Goal: Navigation & Orientation: Find specific page/section

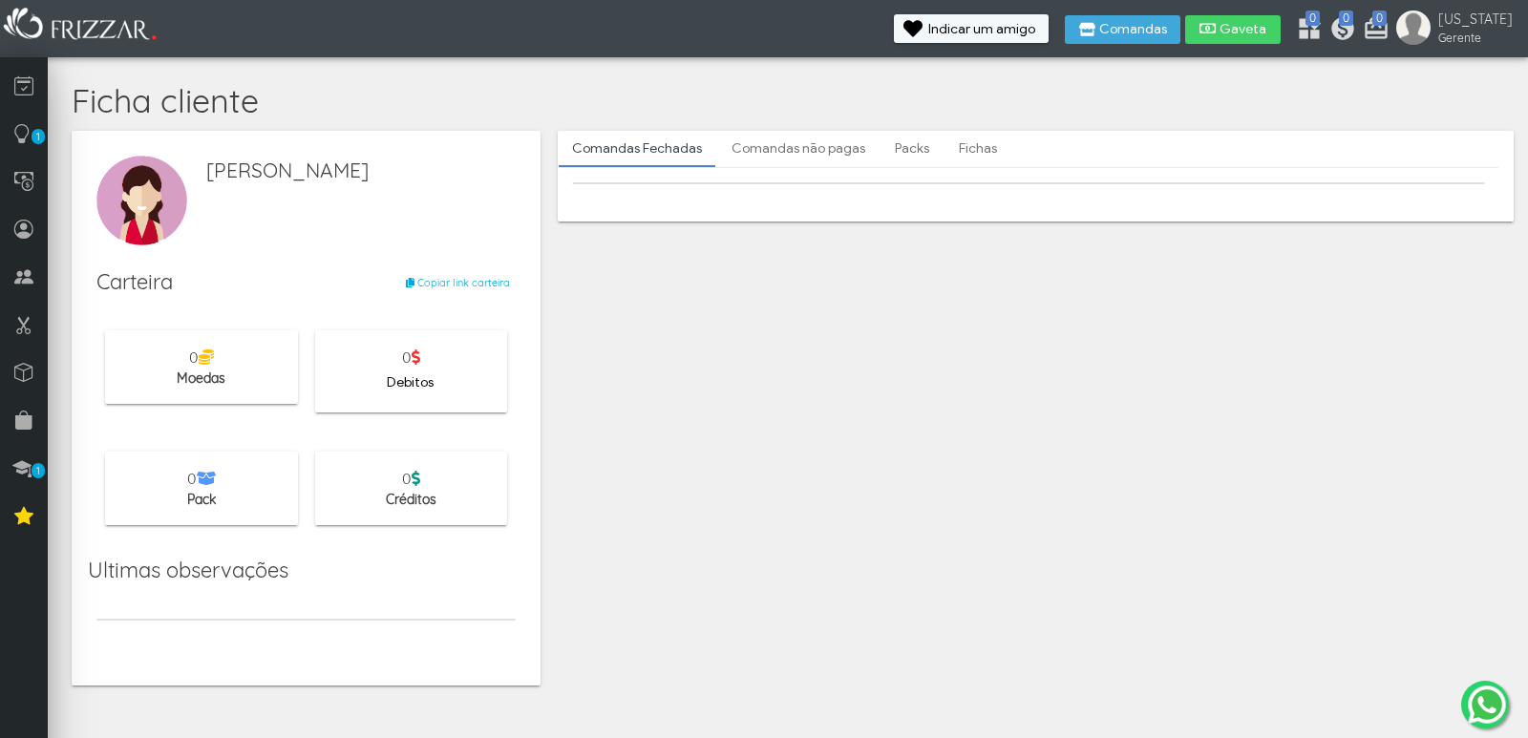
click at [732, 141] on link "Comandas não pagas" at bounding box center [798, 149] width 160 height 32
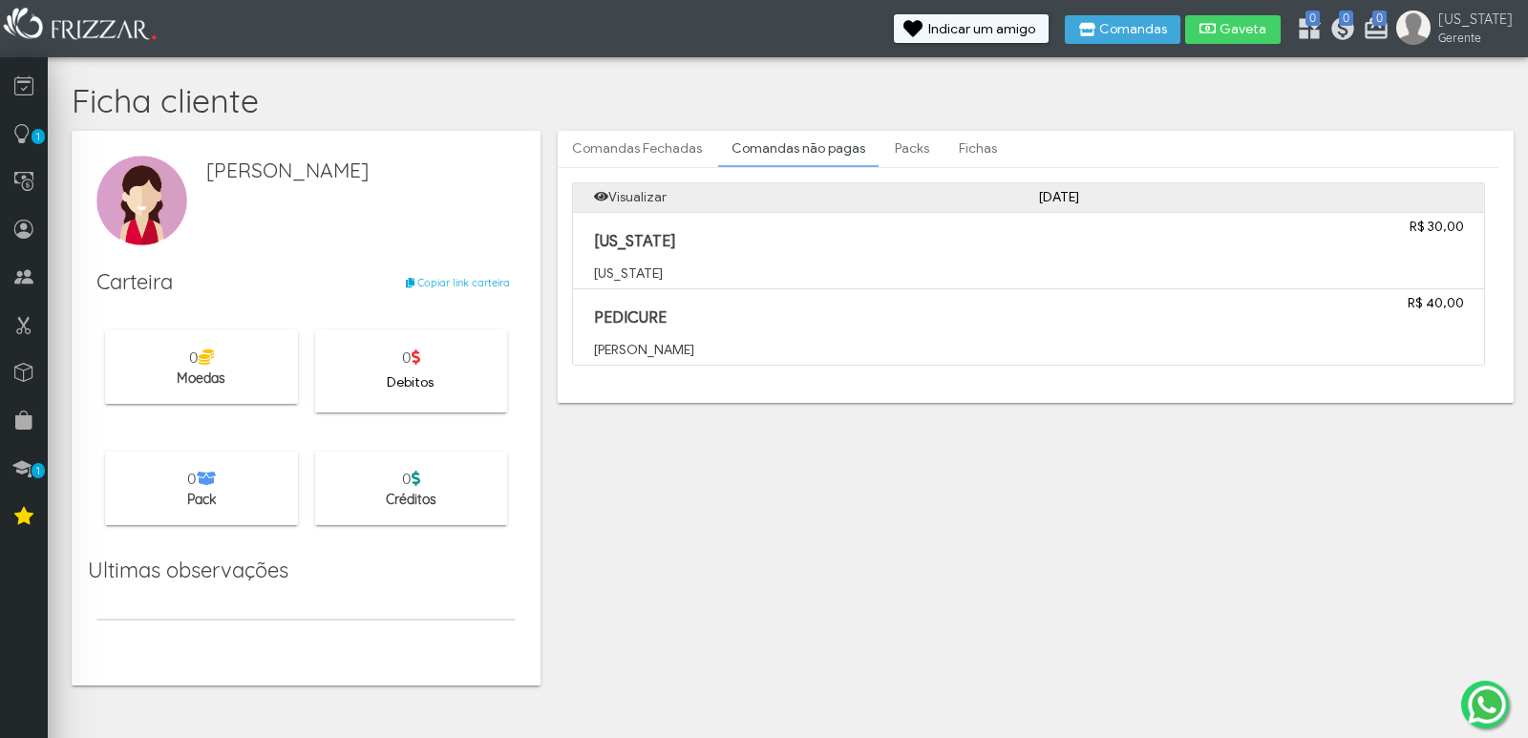
click at [895, 151] on link "Packs" at bounding box center [912, 149] width 61 height 32
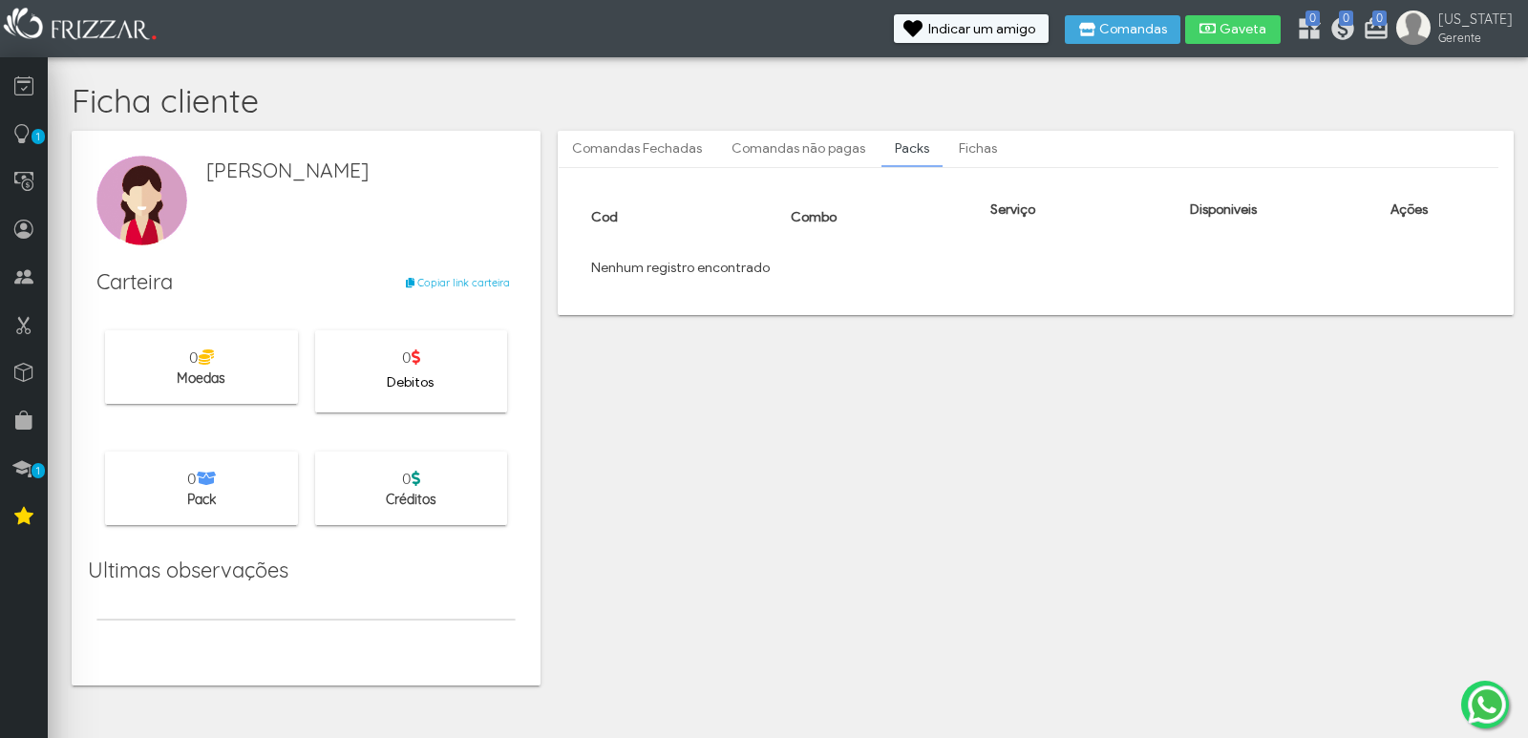
click at [955, 150] on link "Fichas" at bounding box center [978, 149] width 65 height 32
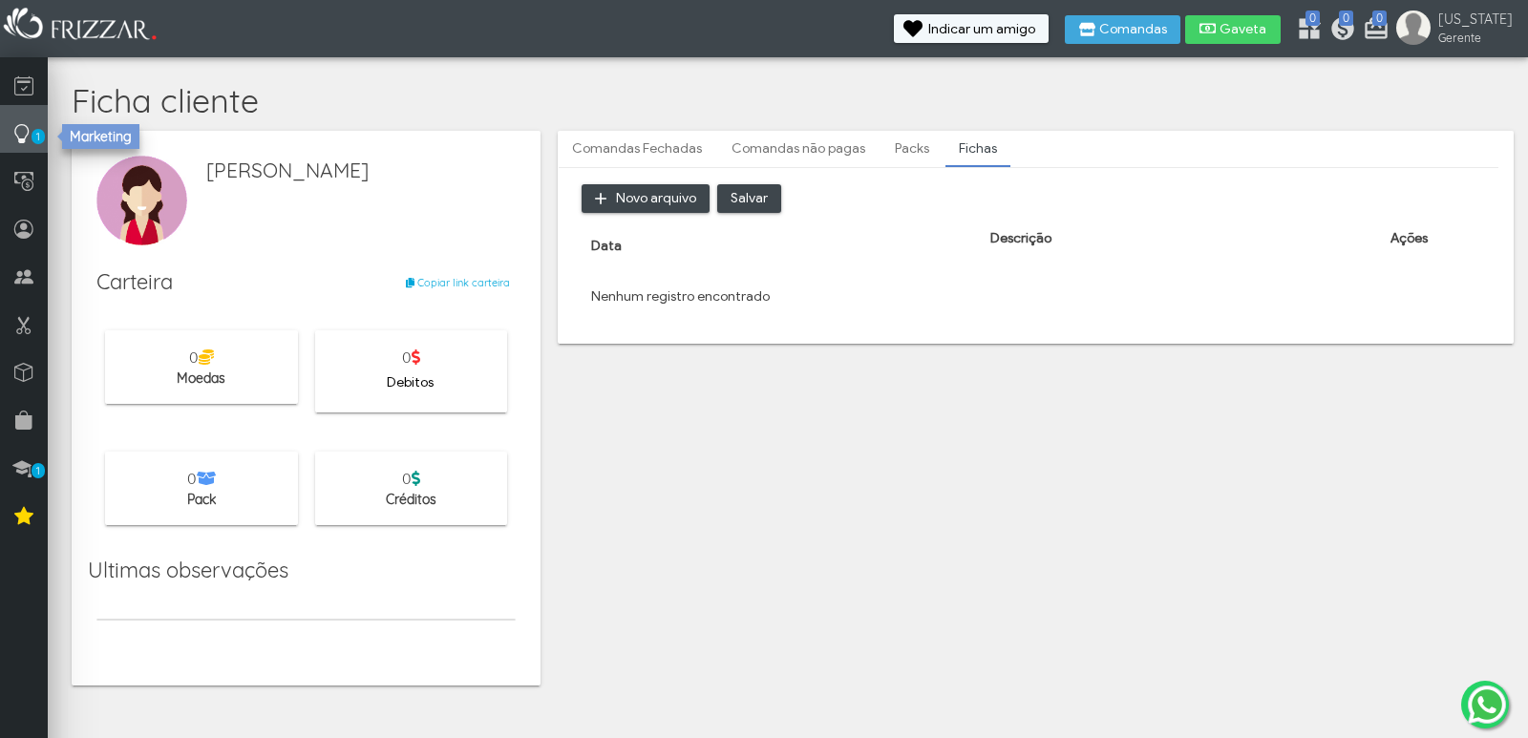
click at [36, 131] on span "1" at bounding box center [38, 136] width 13 height 15
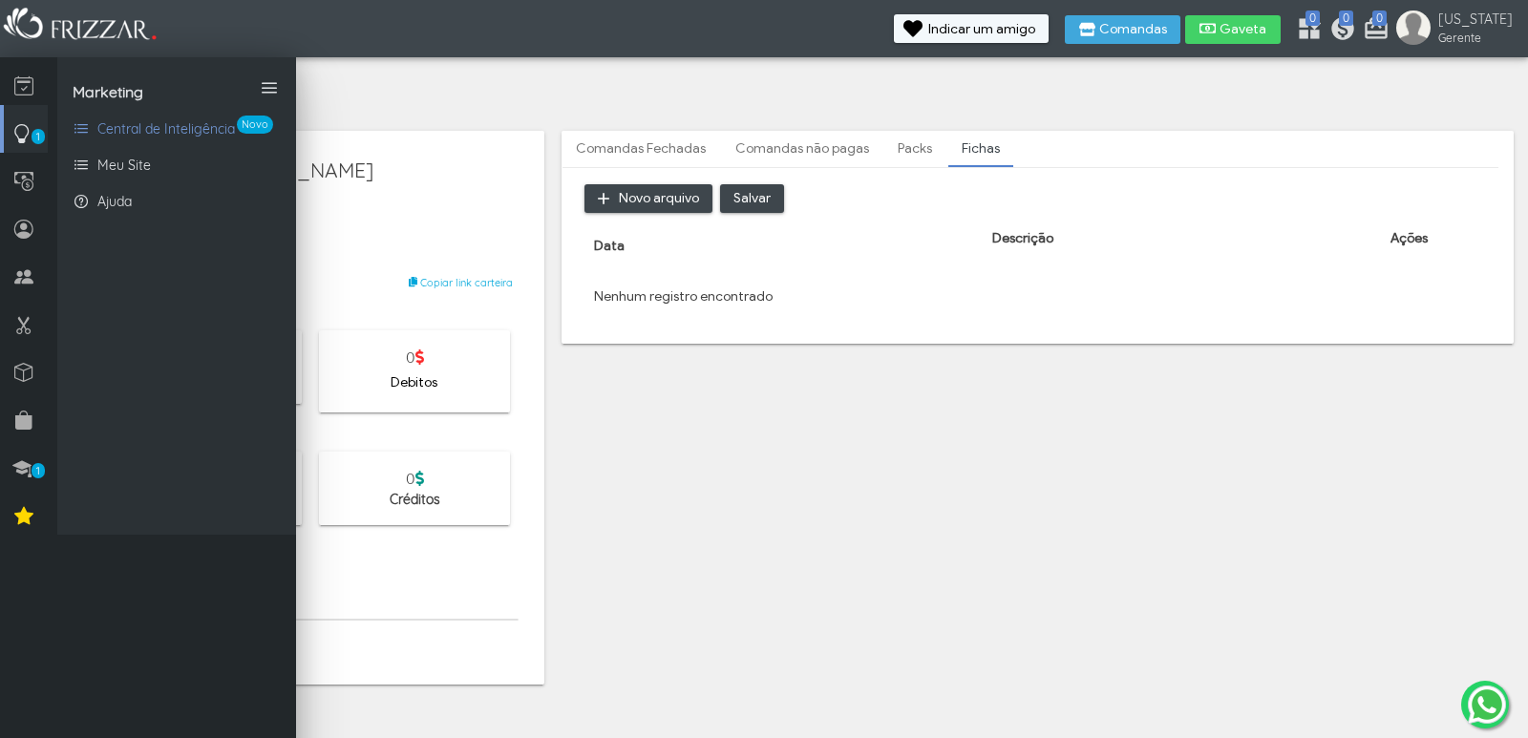
click at [18, 138] on icon at bounding box center [21, 133] width 19 height 24
click at [25, 186] on icon at bounding box center [23, 181] width 19 height 24
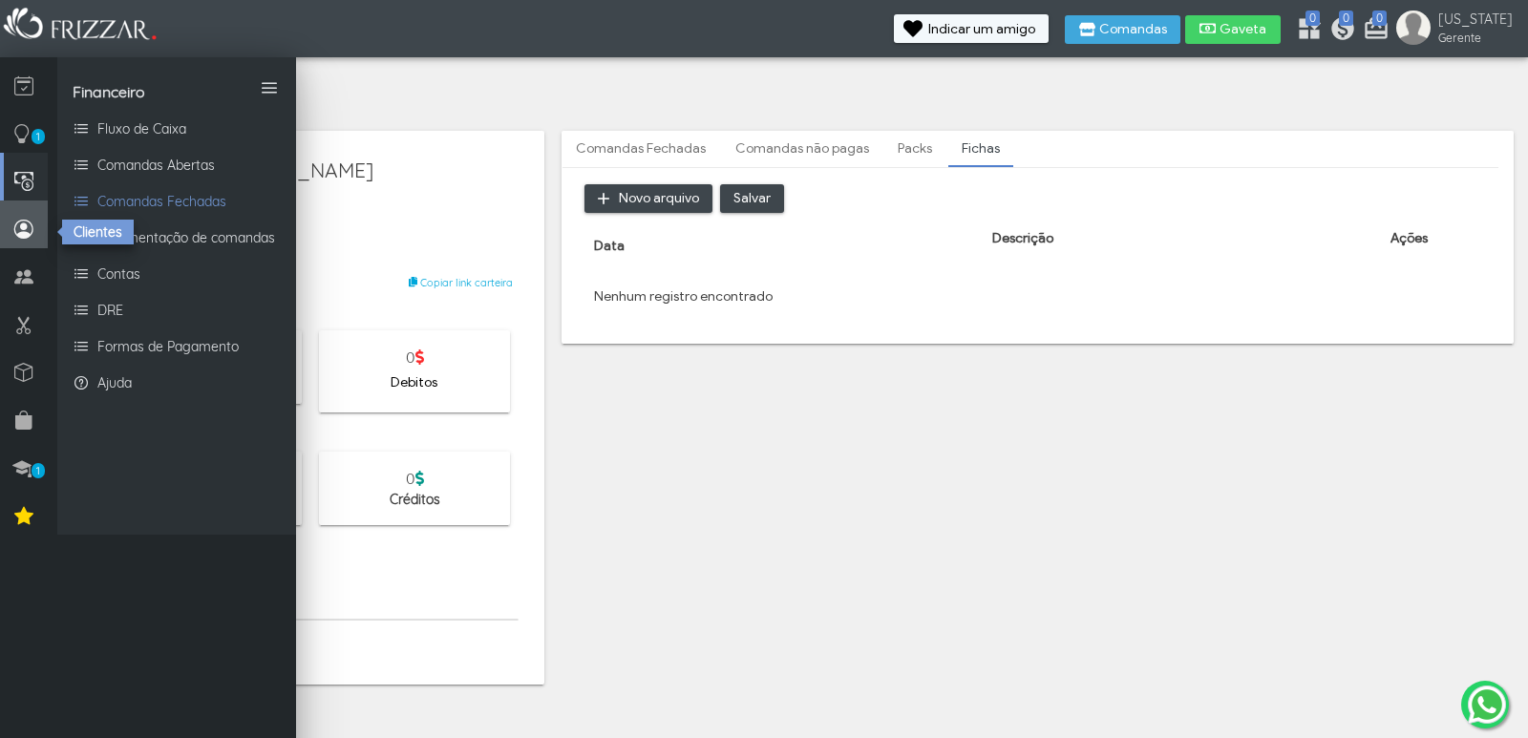
click at [24, 223] on icon at bounding box center [23, 229] width 19 height 24
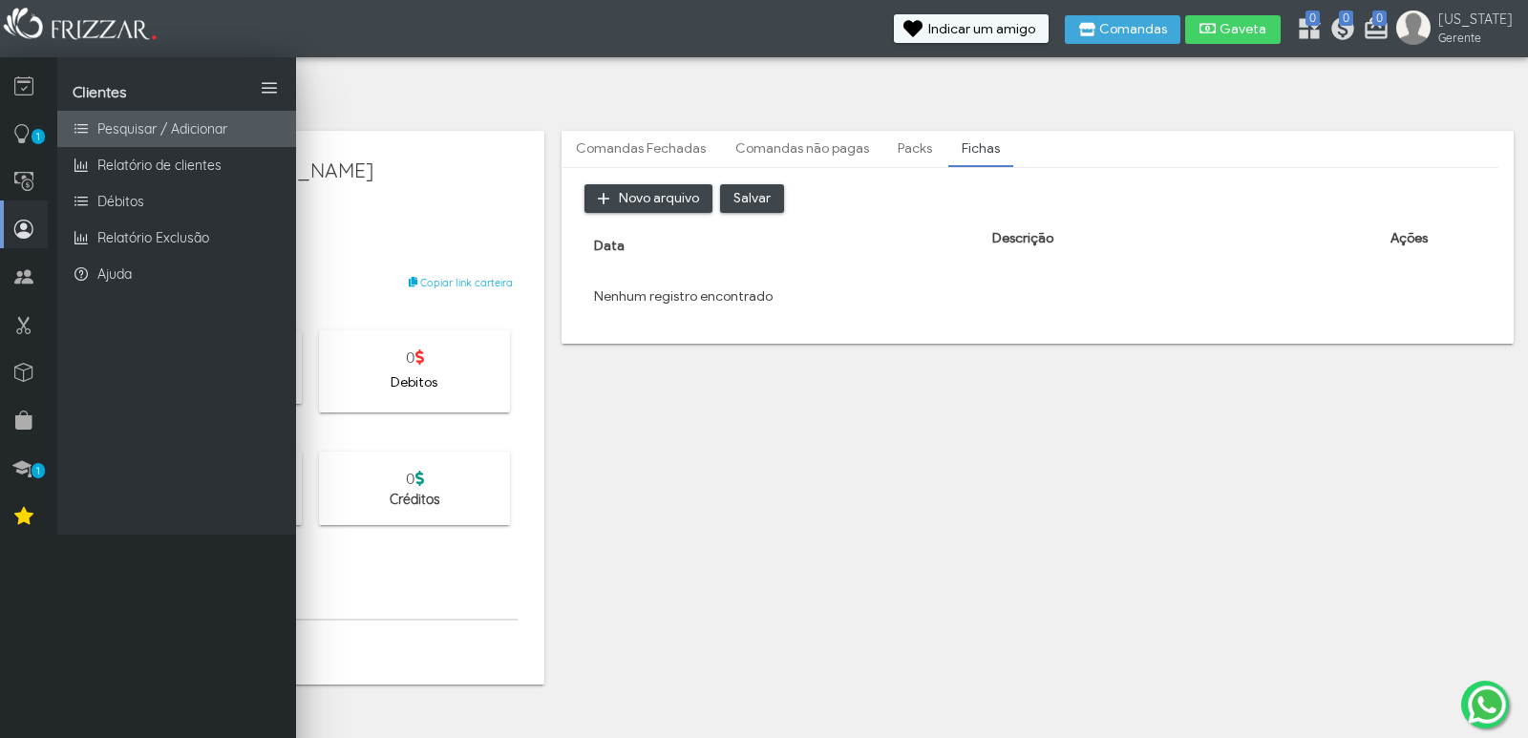
click at [187, 122] on span "Pesquisar / Adicionar" at bounding box center [162, 129] width 130 height 20
